Goal: Task Accomplishment & Management: Use online tool/utility

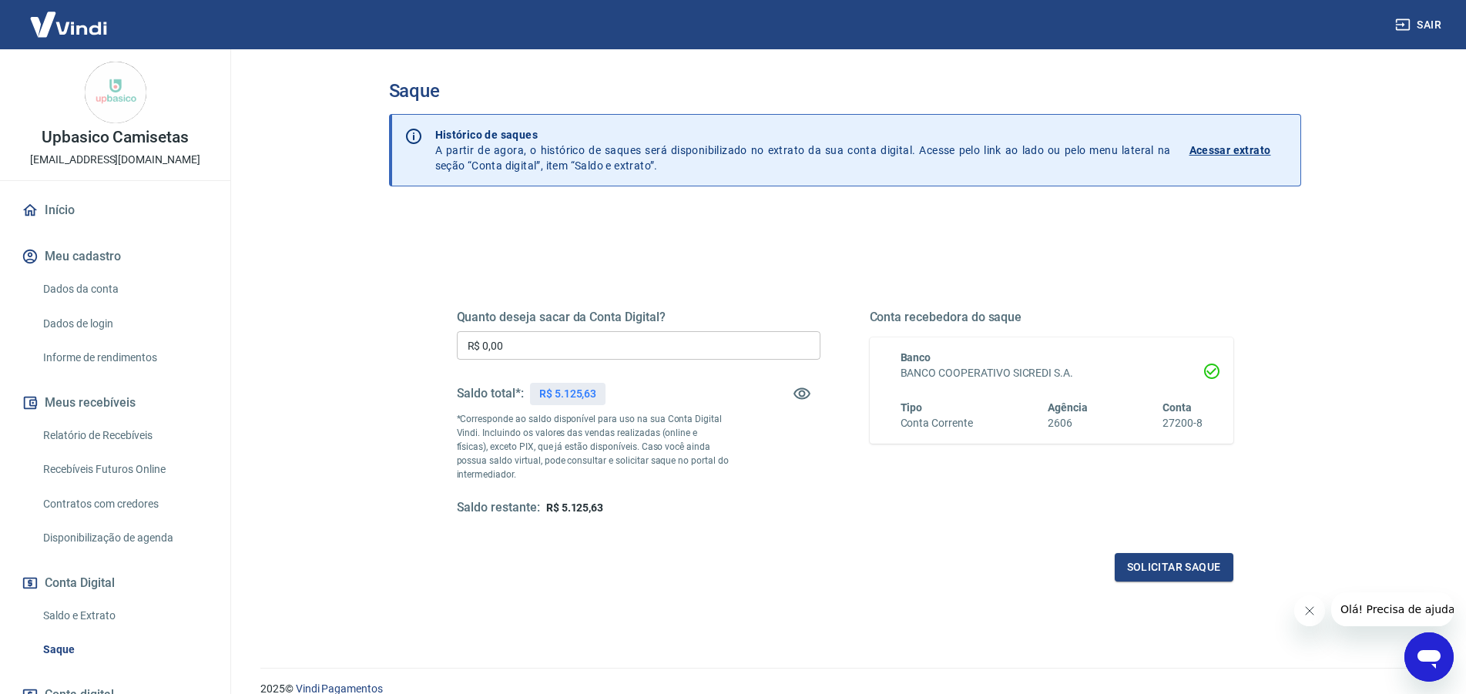
drag, startPoint x: 388, startPoint y: 341, endPoint x: 191, endPoint y: 330, distance: 196.8
click at [457, 331] on input "R$ 0,00" at bounding box center [639, 345] width 364 height 29
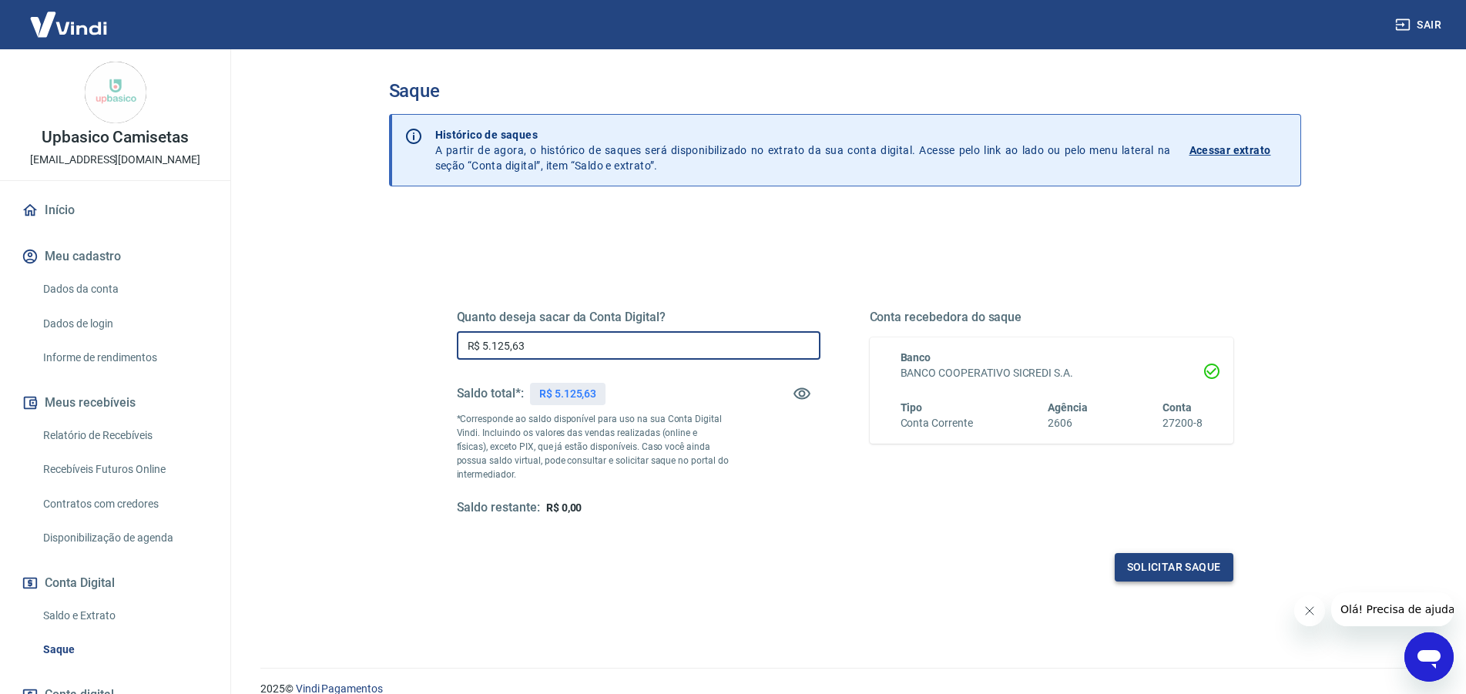
type input "R$ 5.125,63"
click at [1162, 566] on button "Solicitar saque" at bounding box center [1174, 567] width 119 height 29
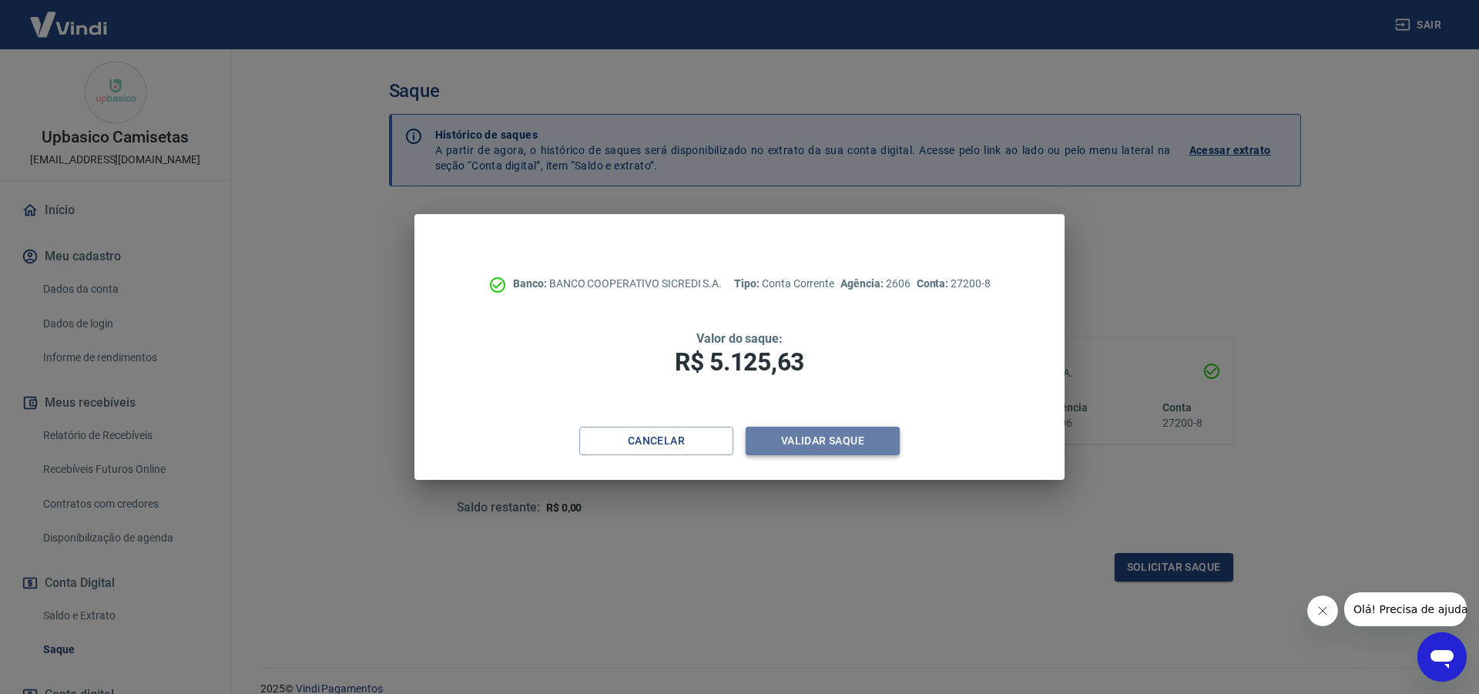
click at [855, 437] on button "Validar saque" at bounding box center [823, 441] width 154 height 29
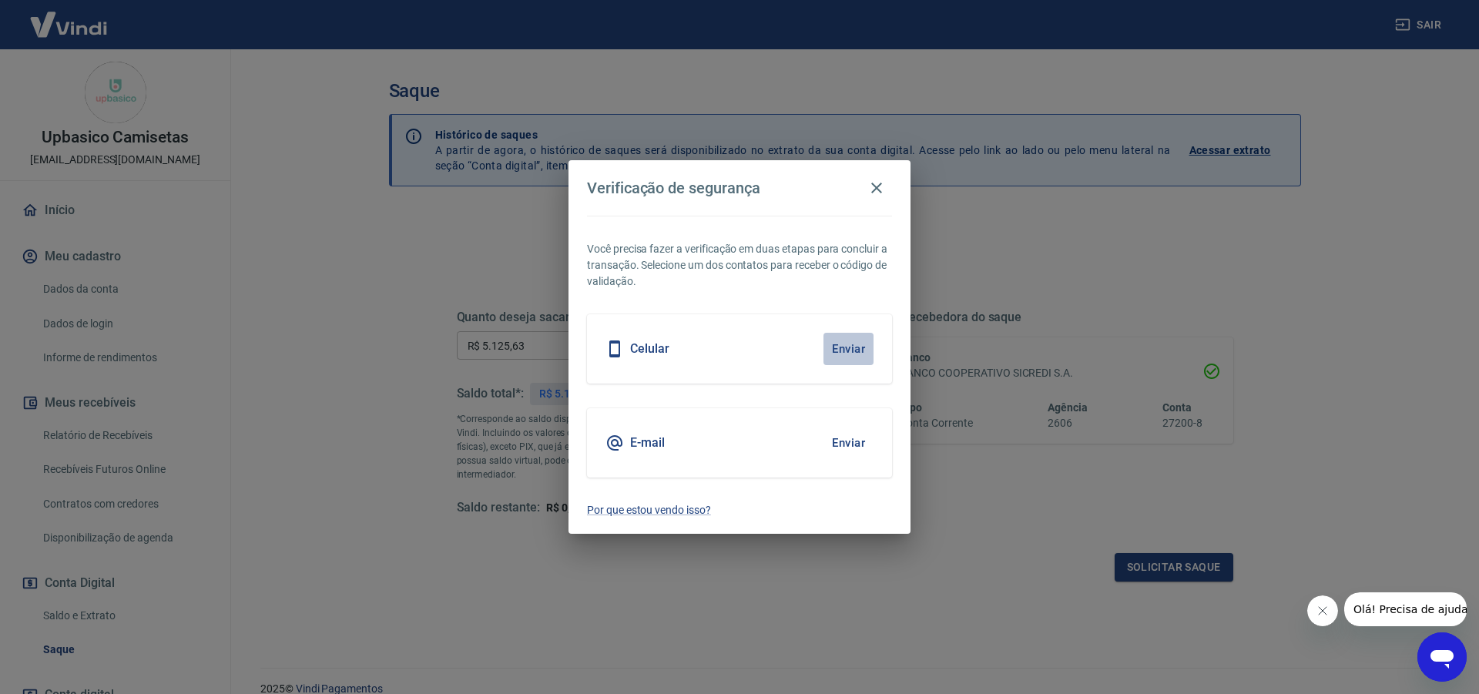
click at [841, 347] on button "Enviar" at bounding box center [849, 349] width 50 height 32
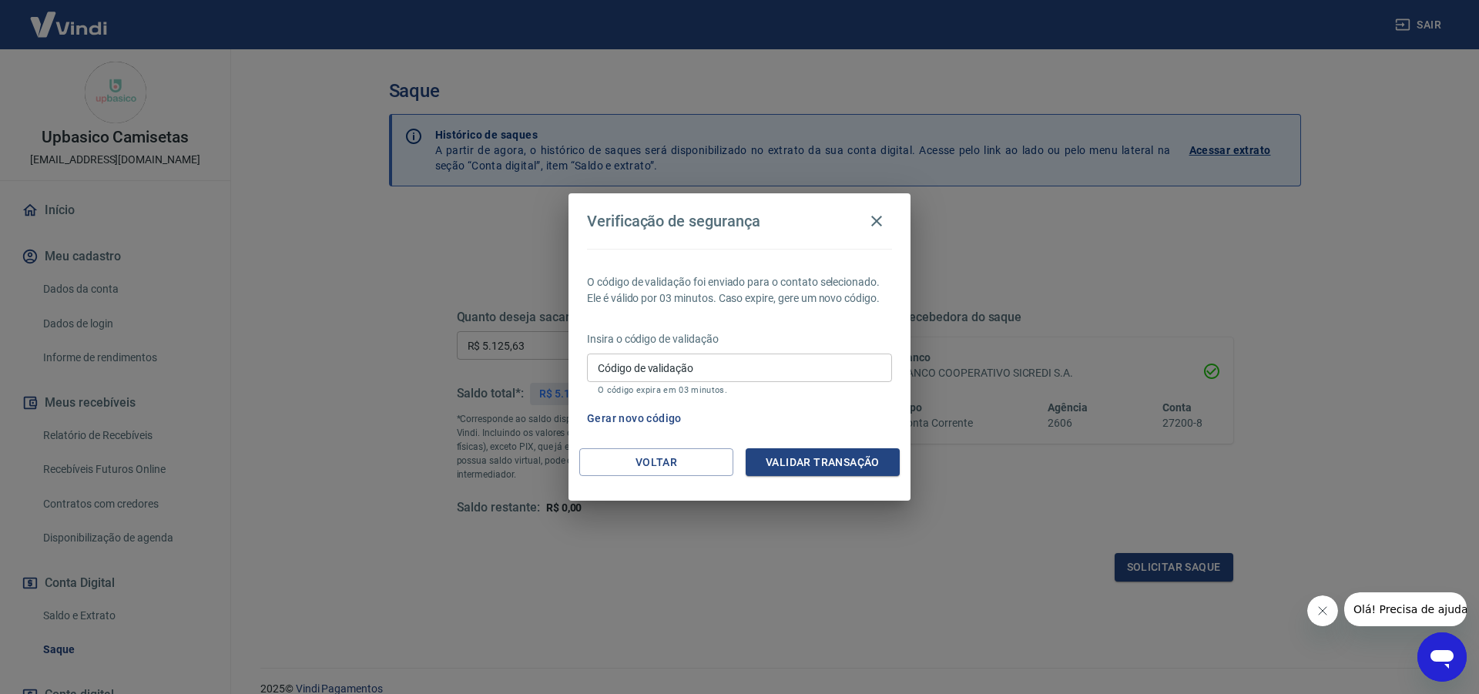
click at [757, 371] on input "Código de validação" at bounding box center [739, 368] width 305 height 29
click at [648, 422] on button "Gerar novo código" at bounding box center [634, 419] width 107 height 29
click at [710, 373] on input "Código de validação" at bounding box center [739, 368] width 305 height 29
click at [640, 415] on button "Gerar novo código" at bounding box center [634, 419] width 107 height 29
